Goal: Task Accomplishment & Management: Use online tool/utility

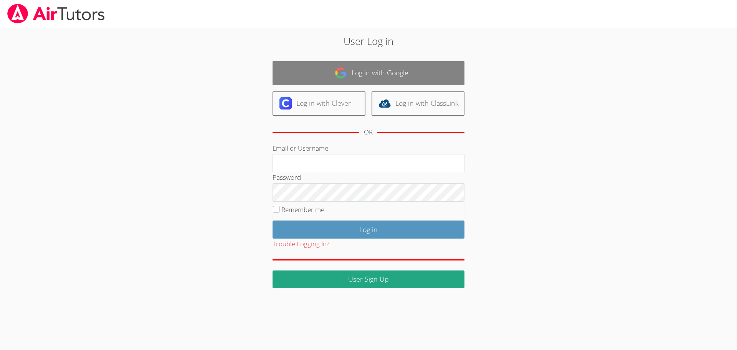
click at [335, 81] on link "Log in with Google" at bounding box center [369, 73] width 192 height 24
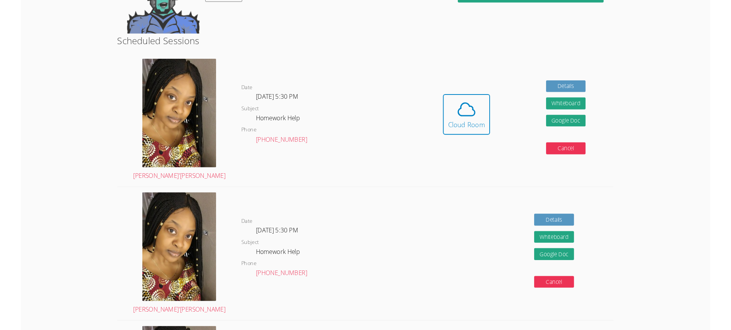
scroll to position [115, 0]
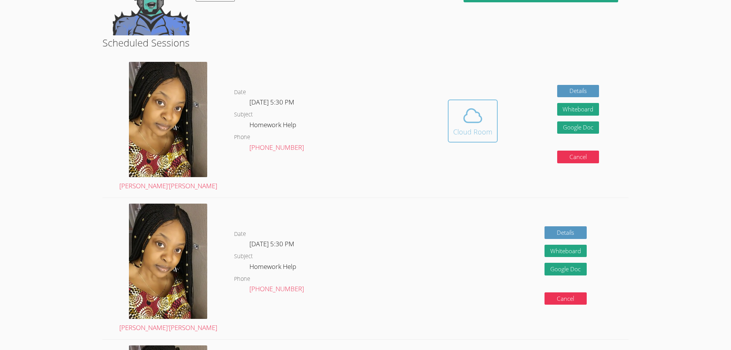
click at [459, 111] on span at bounding box center [472, 115] width 39 height 21
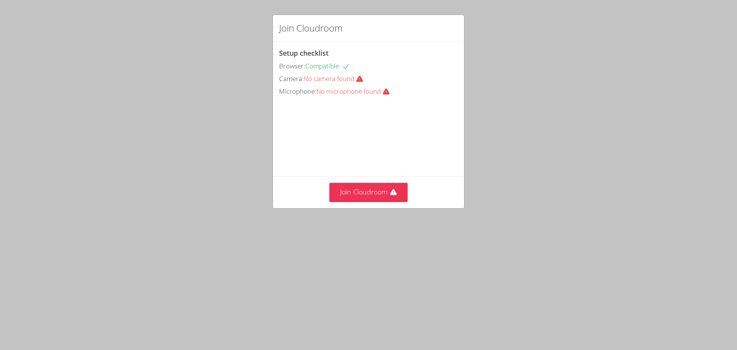
click at [192, 252] on div "Join Cloudroom Setup checklist Browser: Compatible Camera: No camera found Micr…" at bounding box center [368, 175] width 737 height 350
click at [585, 137] on div "Join Cloudroom Setup checklist Browser: Compatible Camera: No camera found Micr…" at bounding box center [368, 175] width 737 height 350
click at [519, 252] on div "Join Cloudroom Setup checklist Browser: Compatible Camera: No camera found Micr…" at bounding box center [368, 175] width 737 height 350
click at [393, 202] on button "Join Cloudroom" at bounding box center [368, 192] width 79 height 19
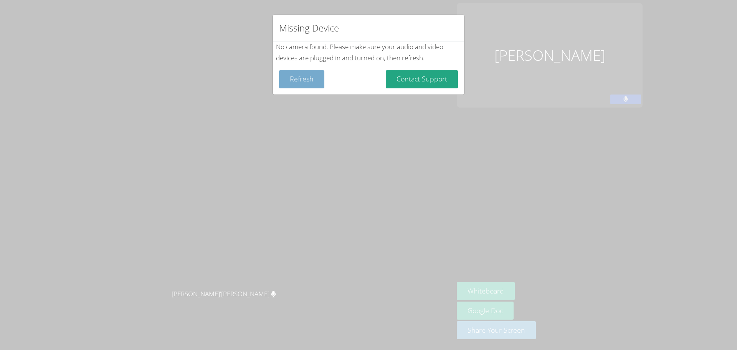
click at [306, 82] on button "Refresh" at bounding box center [301, 79] width 45 height 18
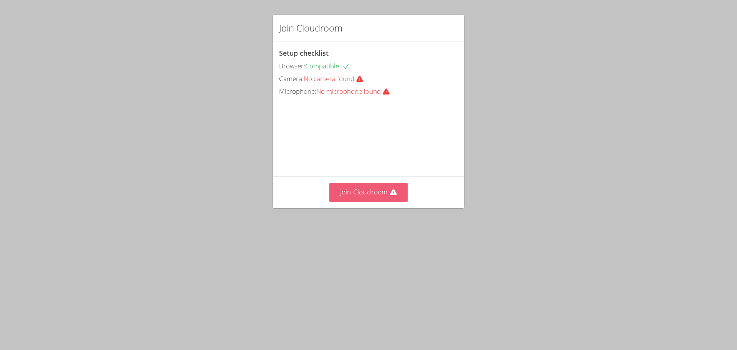
click at [390, 196] on icon at bounding box center [394, 192] width 8 height 8
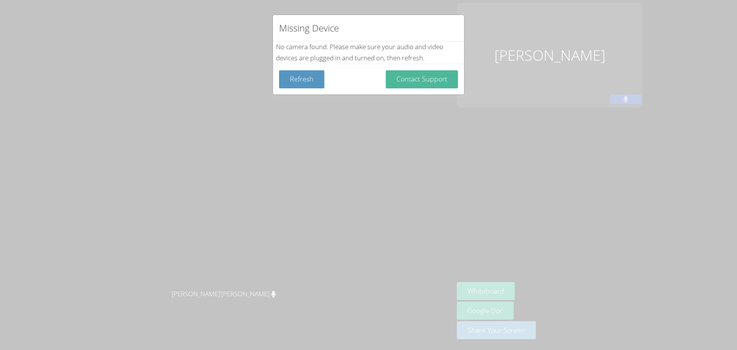
click at [425, 79] on button "Contact Support" at bounding box center [422, 79] width 72 height 18
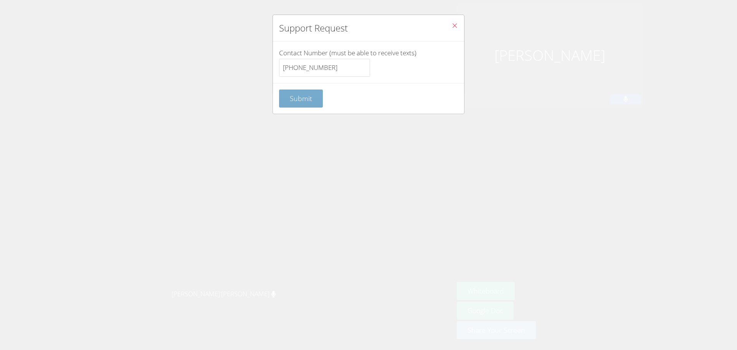
click at [309, 107] on button "Submit" at bounding box center [301, 98] width 44 height 18
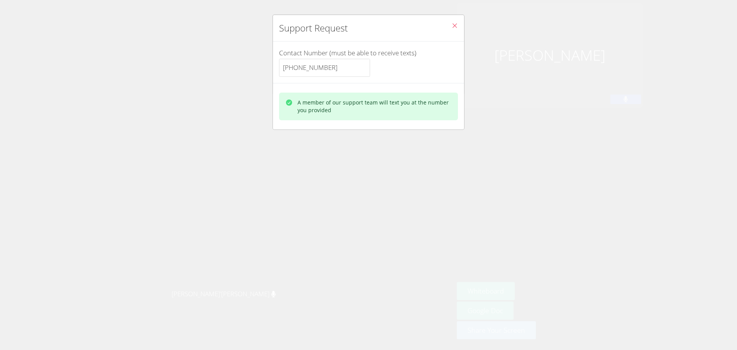
click at [451, 30] on span "Close" at bounding box center [454, 26] width 7 height 9
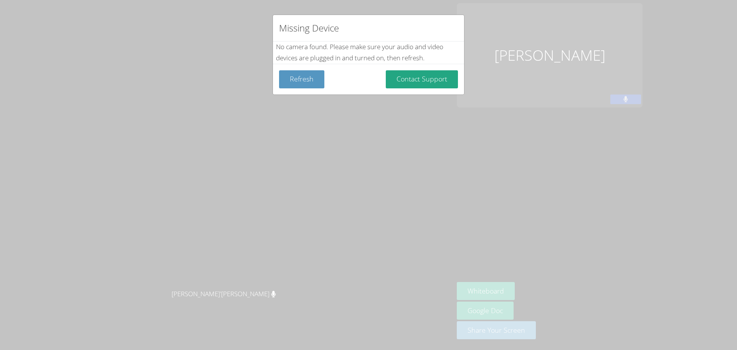
click at [367, 121] on div "Missing Device No camera found . Please make sure your audio and video devices …" at bounding box center [368, 175] width 737 height 350
click at [311, 84] on button "Refresh" at bounding box center [301, 79] width 45 height 18
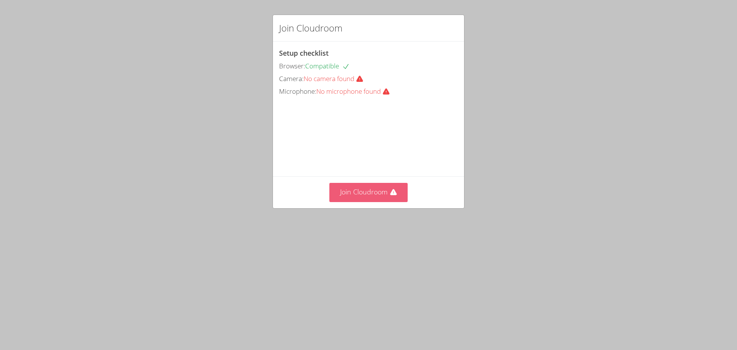
click at [384, 202] on button "Join Cloudroom" at bounding box center [368, 192] width 79 height 19
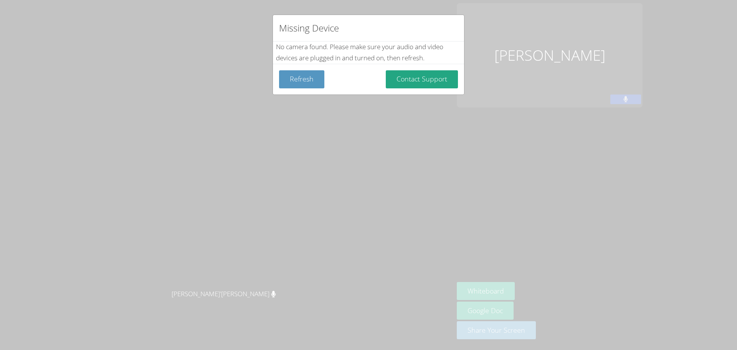
click at [470, 154] on div "Missing Device No camera found . Please make sure your audio and video devices …" at bounding box center [368, 175] width 737 height 350
click at [465, 183] on div "Missing Device No camera found . Please make sure your audio and video devices …" at bounding box center [368, 175] width 737 height 350
drag, startPoint x: 309, startPoint y: 211, endPoint x: 329, endPoint y: 217, distance: 20.8
click at [307, 211] on div "Missing Device No camera found . Please make sure your audio and video devices …" at bounding box center [368, 175] width 737 height 350
drag, startPoint x: 156, startPoint y: 165, endPoint x: 173, endPoint y: 218, distance: 56.0
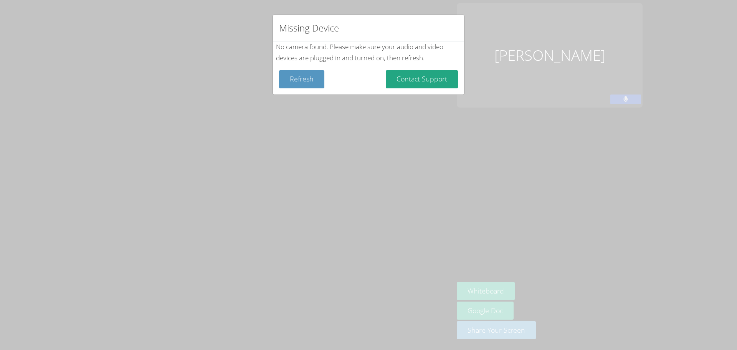
click at [173, 218] on div "Missing Device No camera found . Please make sure your audio and video devices …" at bounding box center [368, 175] width 737 height 350
drag, startPoint x: 213, startPoint y: 218, endPoint x: 299, endPoint y: 258, distance: 95.1
click at [241, 237] on div "Missing Device No camera found . Please make sure your audio and video devices …" at bounding box center [368, 175] width 737 height 350
drag, startPoint x: 351, startPoint y: 169, endPoint x: 363, endPoint y: 178, distance: 15.0
click at [394, 187] on div "Missing Device No camera found . Please make sure your audio and video devices …" at bounding box center [368, 175] width 737 height 350
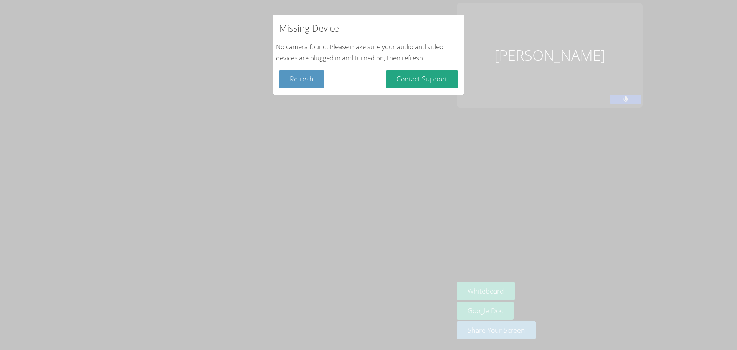
drag, startPoint x: 355, startPoint y: 173, endPoint x: 384, endPoint y: 193, distance: 35.6
click at [380, 189] on div "Missing Device No camera found . Please make sure your audio and video devices …" at bounding box center [368, 175] width 737 height 350
drag, startPoint x: 388, startPoint y: 207, endPoint x: 402, endPoint y: 218, distance: 17.7
click at [400, 216] on div "Missing Device No camera found . Please make sure your audio and video devices …" at bounding box center [368, 175] width 737 height 350
click at [415, 238] on div "Missing Device No camera found . Please make sure your audio and video devices …" at bounding box center [368, 175] width 737 height 350
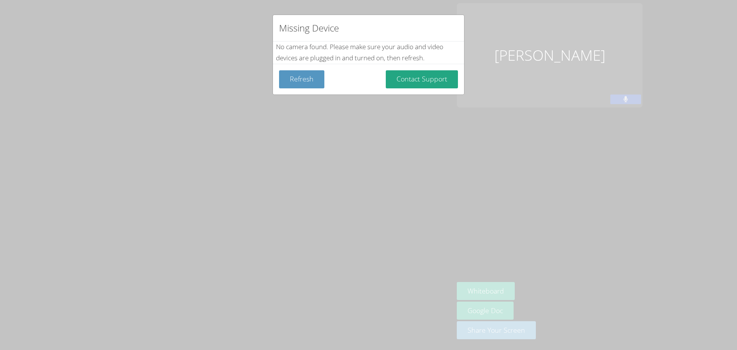
click at [388, 186] on div "Missing Device No camera found . Please make sure your audio and video devices …" at bounding box center [368, 175] width 737 height 350
click at [387, 187] on div "Missing Device No camera found . Please make sure your audio and video devices …" at bounding box center [368, 175] width 737 height 350
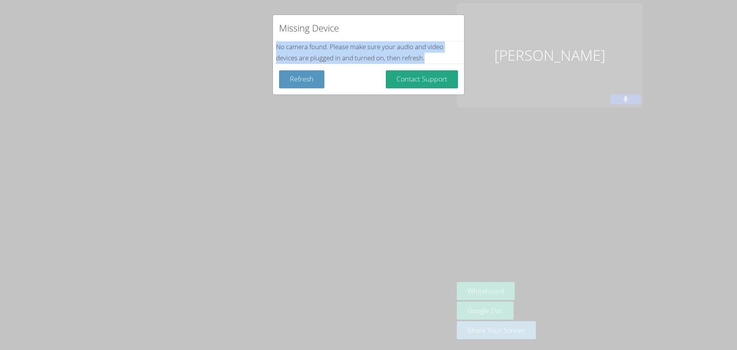
click at [387, 187] on div "Missing Device No camera found . Please make sure your audio and video devices …" at bounding box center [368, 175] width 737 height 350
click at [387, 186] on div "Missing Device No camera found . Please make sure your audio and video devices …" at bounding box center [368, 175] width 737 height 350
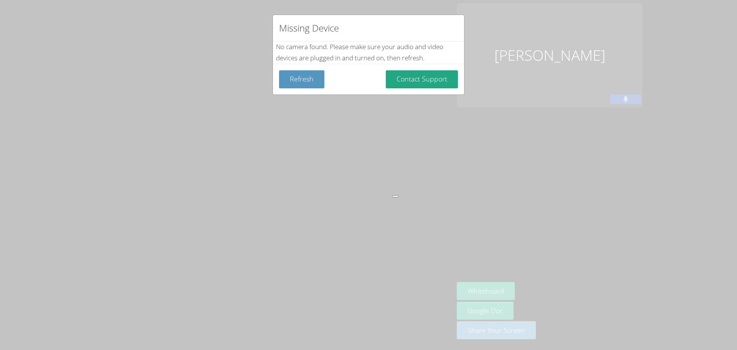
click at [390, 177] on div "Missing Device No camera found . Please make sure your audio and video devices …" at bounding box center [368, 175] width 737 height 350
click at [442, 85] on button "Contact Support" at bounding box center [422, 79] width 72 height 18
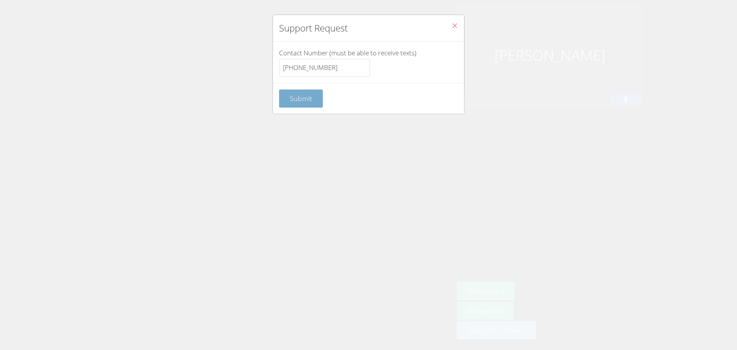
click at [303, 100] on span "Submit" at bounding box center [301, 98] width 22 height 9
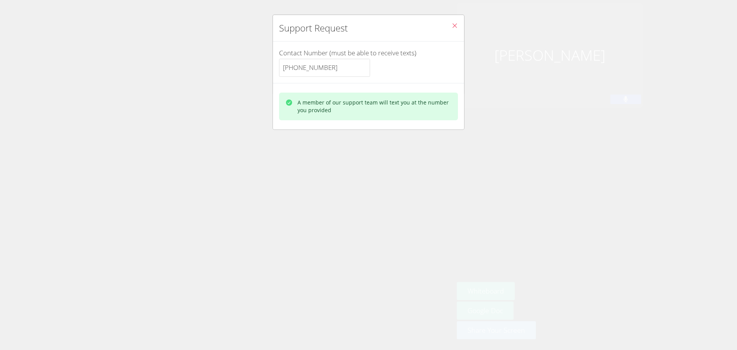
click at [451, 28] on icon "Close" at bounding box center [454, 25] width 7 height 7
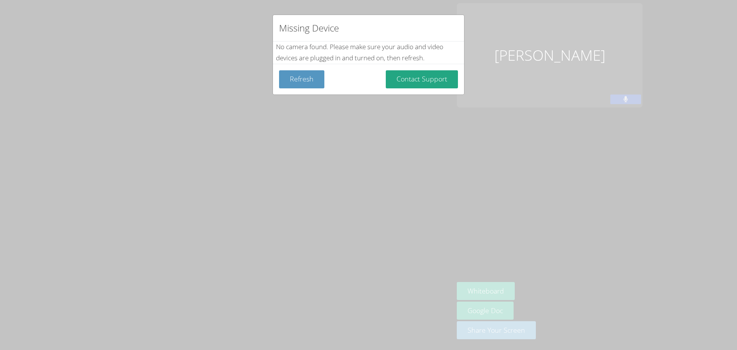
click at [155, 96] on div "Missing Device No camera found . Please make sure your audio and video devices …" at bounding box center [368, 175] width 737 height 350
drag, startPoint x: 167, startPoint y: 115, endPoint x: 178, endPoint y: 122, distance: 12.8
click at [170, 118] on div "Missing Device No camera found . Please make sure your audio and video devices …" at bounding box center [368, 175] width 737 height 350
drag, startPoint x: 179, startPoint y: 121, endPoint x: 235, endPoint y: 198, distance: 95.6
click at [179, 121] on div "Missing Device No camera found . Please make sure your audio and video devices …" at bounding box center [368, 175] width 737 height 350
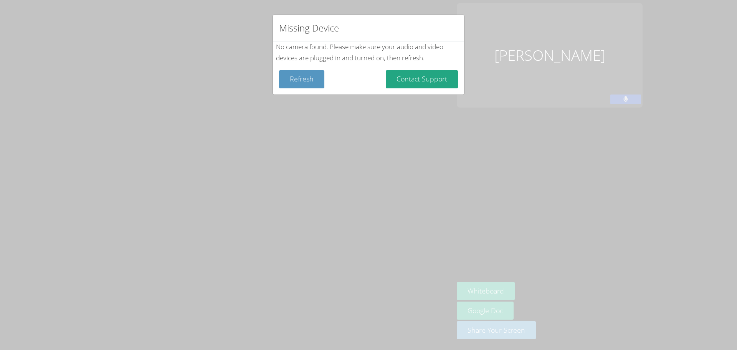
click at [236, 198] on div "Missing Device No camera found . Please make sure your audio and video devices …" at bounding box center [368, 175] width 737 height 350
drag, startPoint x: 238, startPoint y: 197, endPoint x: 252, endPoint y: 197, distance: 13.4
click at [243, 197] on div "Missing Device No camera found . Please make sure your audio and video devices …" at bounding box center [368, 175] width 737 height 350
drag, startPoint x: 255, startPoint y: 197, endPoint x: 285, endPoint y: 196, distance: 29.6
click at [269, 197] on div "Missing Device No camera found . Please make sure your audio and video devices …" at bounding box center [368, 175] width 737 height 350
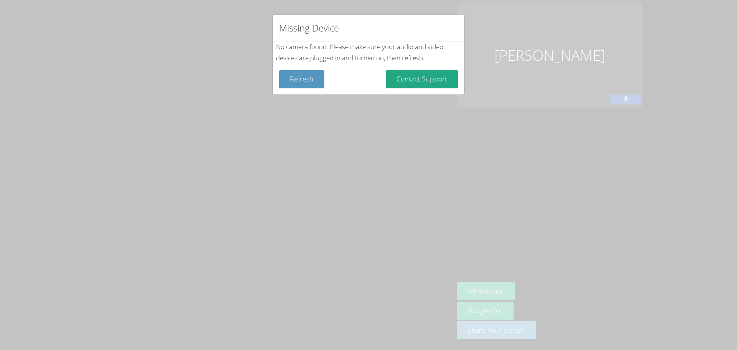
drag, startPoint x: 285, startPoint y: 196, endPoint x: 324, endPoint y: 216, distance: 44.1
click at [319, 216] on div "Missing Device No camera found . Please make sure your audio and video devices …" at bounding box center [368, 175] width 737 height 350
click at [323, 215] on div "Missing Device No camera found . Please make sure your audio and video devices …" at bounding box center [368, 175] width 737 height 350
click at [325, 213] on div "Missing Device No camera found . Please make sure your audio and video devices …" at bounding box center [368, 175] width 737 height 350
click at [329, 213] on div "Missing Device No camera found . Please make sure your audio and video devices …" at bounding box center [368, 175] width 737 height 350
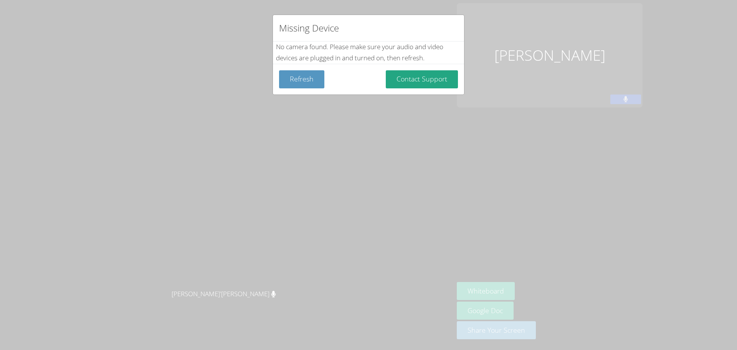
click at [472, 146] on div "Missing Device No camera found . Please make sure your audio and video devices …" at bounding box center [368, 175] width 737 height 350
click at [473, 147] on div "Missing Device No camera found . Please make sure your audio and video devices …" at bounding box center [368, 175] width 737 height 350
click at [507, 85] on div "Missing Device No camera found . Please make sure your audio and video devices …" at bounding box center [368, 175] width 737 height 350
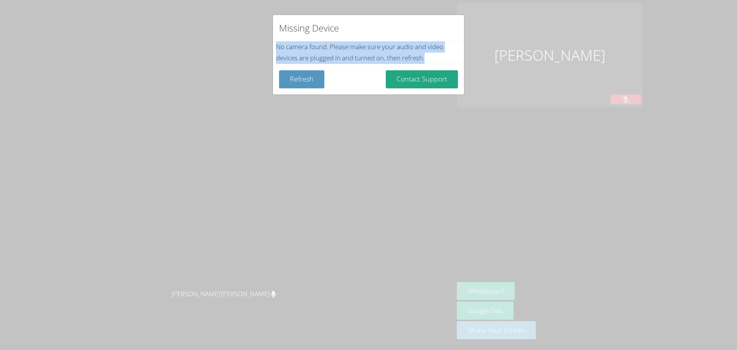
drag, startPoint x: 381, startPoint y: 28, endPoint x: 464, endPoint y: 108, distance: 115.4
click at [464, 108] on div "Missing Device No camera found . Please make sure your audio and video devices …" at bounding box center [368, 175] width 737 height 350
click at [410, 52] on div "No camera found . Please make sure your audio and video devices are plugged in …" at bounding box center [368, 52] width 185 height 22
click at [354, 53] on div "No camera found . Please make sure your audio and video devices are plugged in …" at bounding box center [368, 52] width 185 height 22
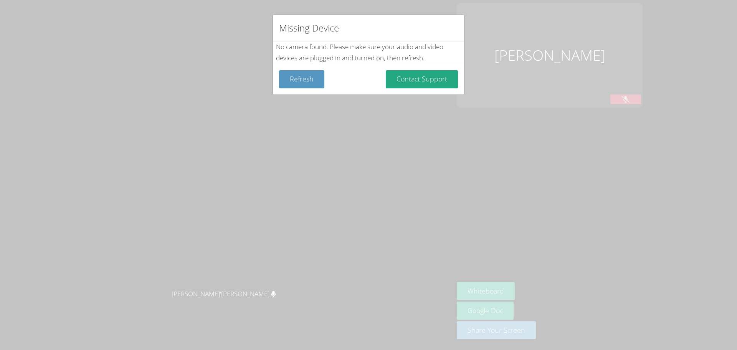
click at [367, 54] on div "No camera found . Please make sure your audio and video devices are plugged in …" at bounding box center [368, 52] width 185 height 22
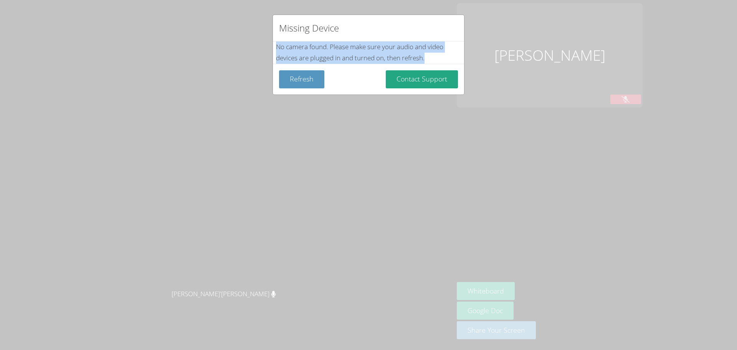
click at [367, 54] on div "No camera found . Please make sure your audio and video devices are plugged in …" at bounding box center [368, 52] width 185 height 22
click at [344, 52] on div "No camera found . Please make sure your audio and video devices are plugged in …" at bounding box center [368, 52] width 185 height 22
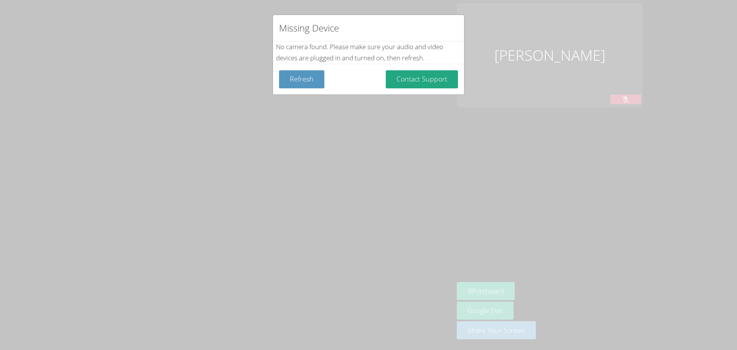
click at [545, 170] on div "Missing Device No camera found . Please make sure your audio and video devices …" at bounding box center [368, 175] width 737 height 350
click at [542, 172] on div "Missing Device No camera found . Please make sure your audio and video devices …" at bounding box center [368, 175] width 737 height 350
drag, startPoint x: 396, startPoint y: 172, endPoint x: 390, endPoint y: 163, distance: 10.8
click at [396, 172] on div "Missing Device No camera found . Please make sure your audio and video devices …" at bounding box center [368, 175] width 737 height 350
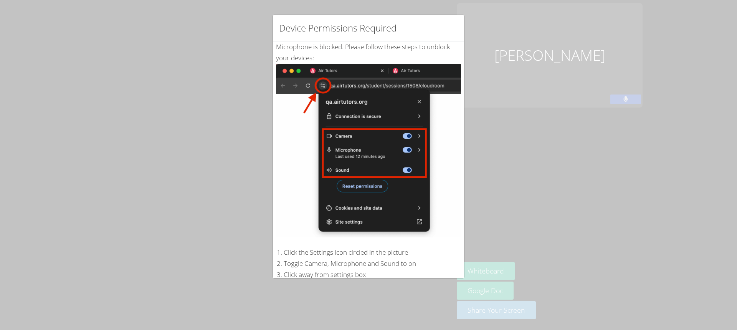
click at [707, 46] on div "Device Permissions Required Microphone is blocked . Please follow these steps t…" at bounding box center [368, 165] width 737 height 330
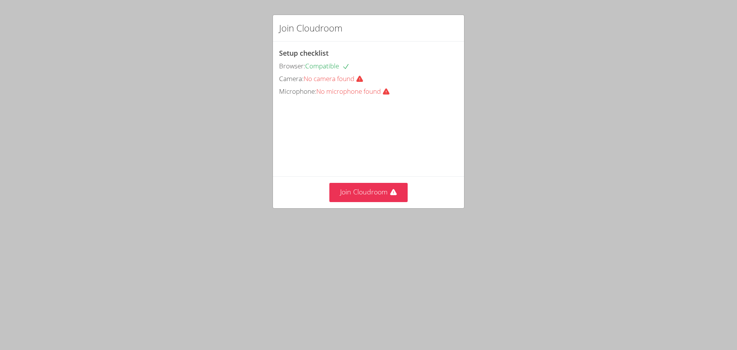
click at [320, 93] on span "No microphone found" at bounding box center [356, 91] width 80 height 9
click at [476, 277] on div "Join Cloudroom Setup checklist Browser: Compatible Camera: No camera found Micr…" at bounding box center [368, 175] width 737 height 350
click at [366, 202] on button "Join Cloudroom" at bounding box center [368, 192] width 79 height 19
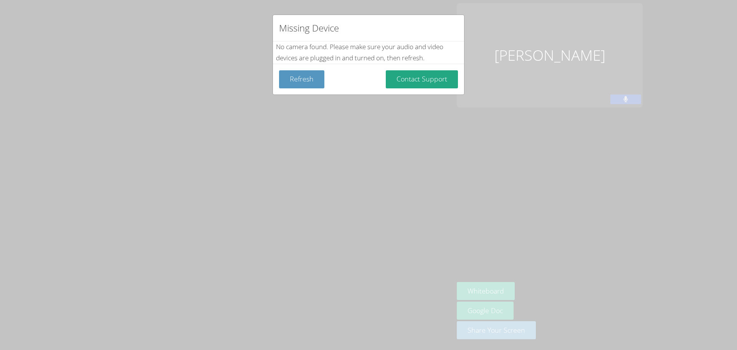
click at [476, 151] on div "Missing Device No camera found . Please make sure your audio and video devices …" at bounding box center [368, 175] width 737 height 350
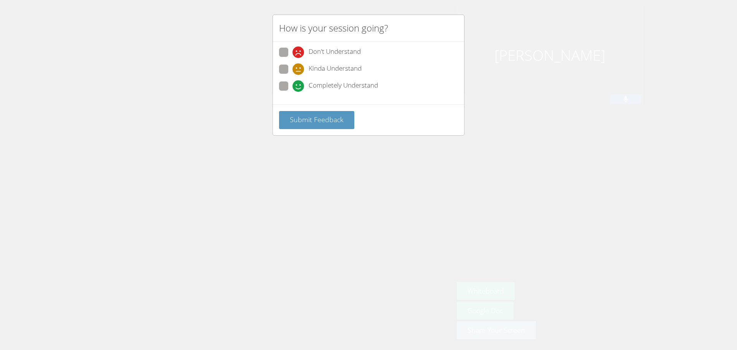
click at [292, 92] on span at bounding box center [292, 92] width 0 height 0
click at [292, 83] on input "Completely Understand" at bounding box center [295, 84] width 7 height 7
radio input "true"
click at [337, 112] on button "Submit Feedback" at bounding box center [316, 120] width 75 height 18
